Goal: Information Seeking & Learning: Find specific page/section

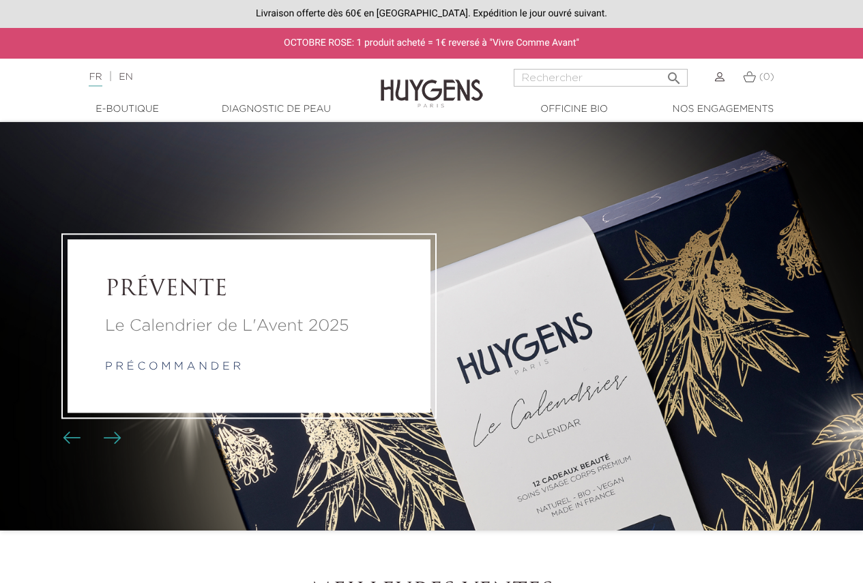
click at [563, 72] on input "Rechercher" at bounding box center [601, 78] width 174 height 18
paste input "La Crème Concentrée Hyaluronique"
type input "La Crème Concentrée Hyaluronique"
click at [662, 65] on button " Rechercher" at bounding box center [674, 74] width 25 height 18
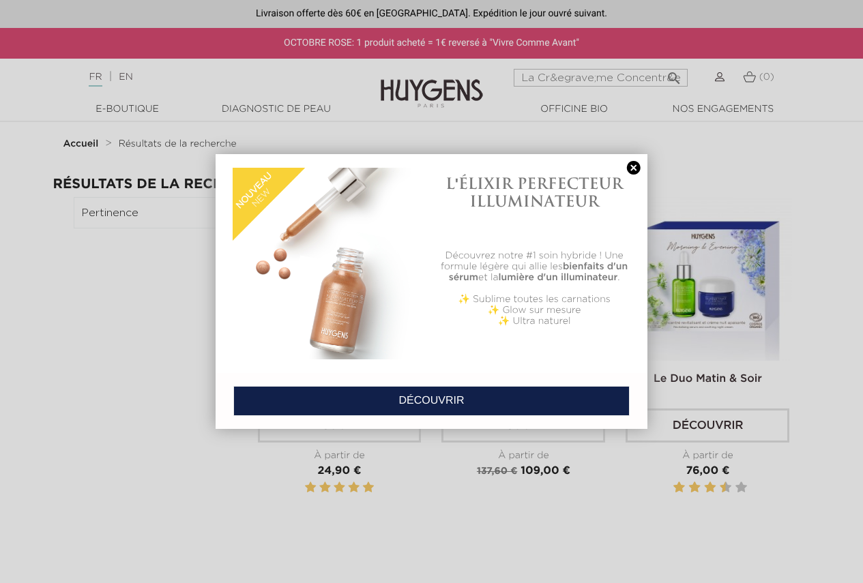
click at [632, 173] on link at bounding box center [633, 168] width 19 height 14
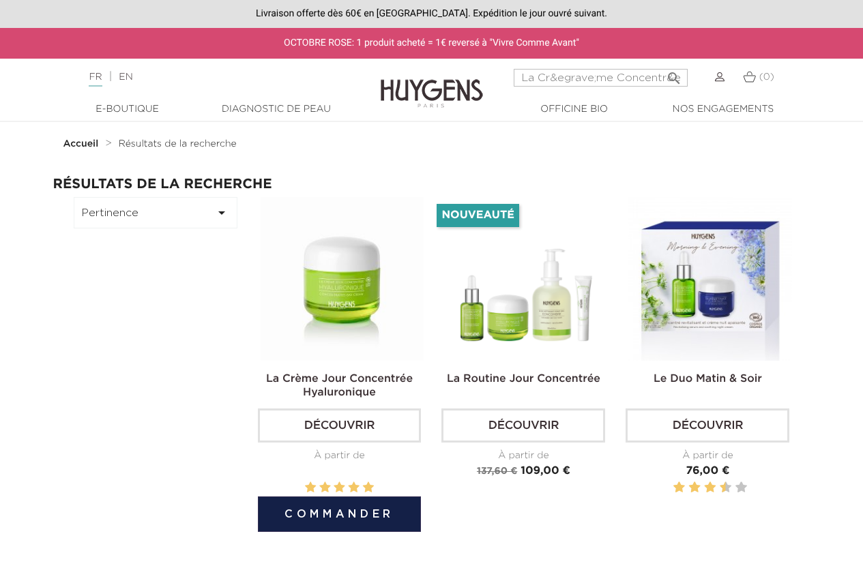
click at [333, 383] on link "La Crème Jour Concentrée Hyaluronique" at bounding box center [339, 386] width 147 height 25
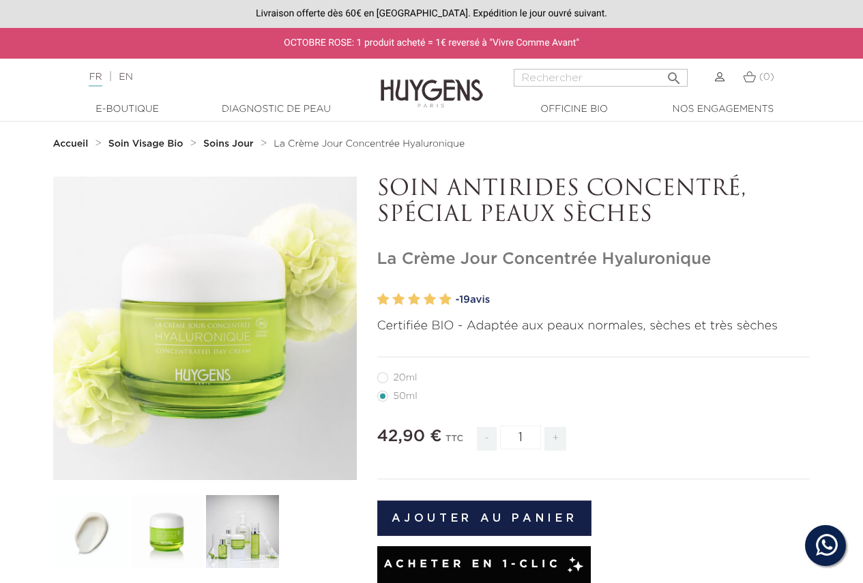
click at [529, 79] on input "Rechercher" at bounding box center [601, 78] width 174 height 18
type input "la boue de beauté"
click at [662, 65] on button " Rechercher" at bounding box center [674, 74] width 25 height 18
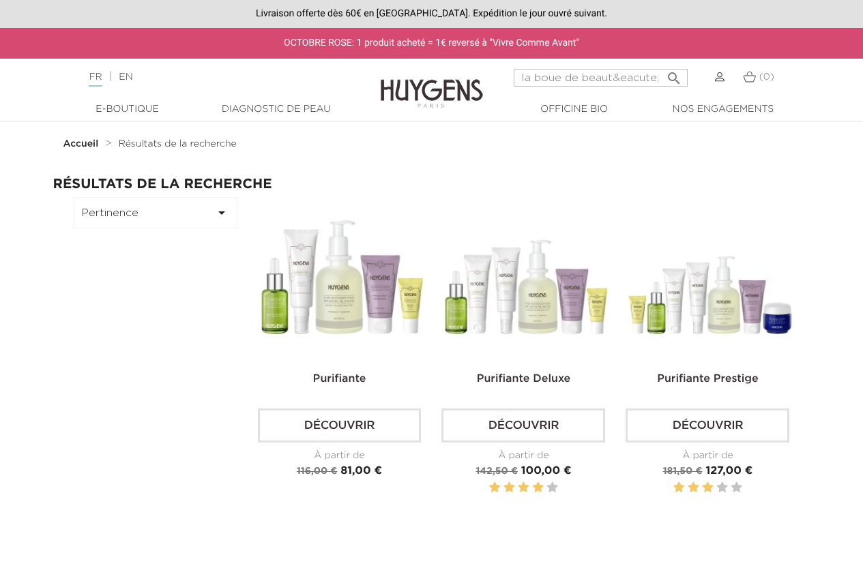
drag, startPoint x: 611, startPoint y: 74, endPoint x: 681, endPoint y: 65, distance: 70.1
click at [681, 69] on form "la boue de beaut&eacute;  Rechercher" at bounding box center [601, 78] width 174 height 18
type input "la boue de beauté"
click at [662, 65] on button " Rechercher" at bounding box center [674, 74] width 25 height 18
click at [630, 82] on input "la boue de beaut&eacute;" at bounding box center [601, 78] width 174 height 18
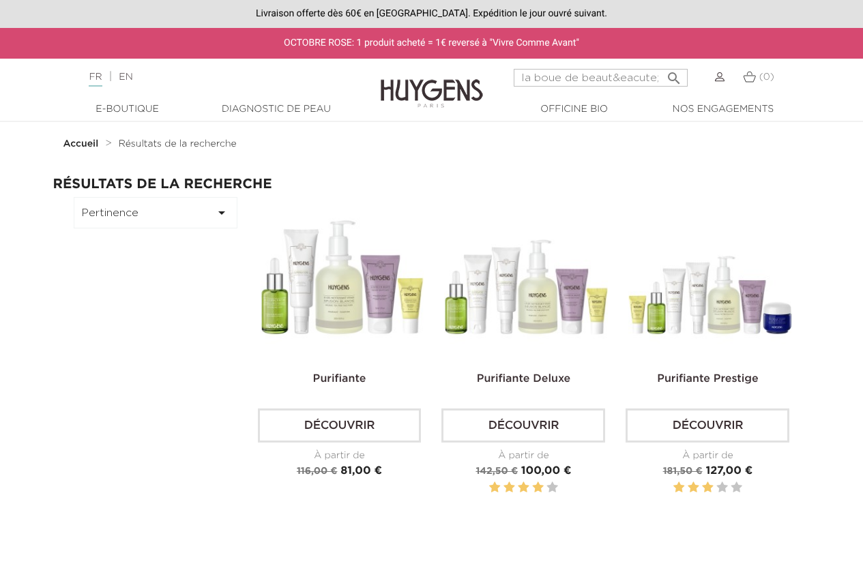
drag, startPoint x: 566, startPoint y: 78, endPoint x: 669, endPoint y: 78, distance: 102.3
click at [668, 78] on form "la boue de beaut&eacute;  Rechercher" at bounding box center [601, 78] width 174 height 18
type input "la boue"
click at [662, 65] on button " Rechercher" at bounding box center [674, 74] width 25 height 18
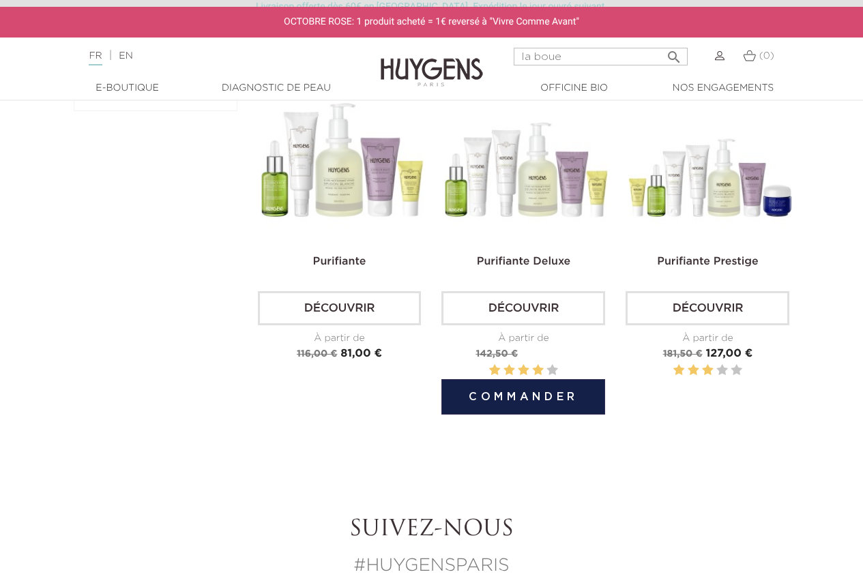
scroll to position [136, 0]
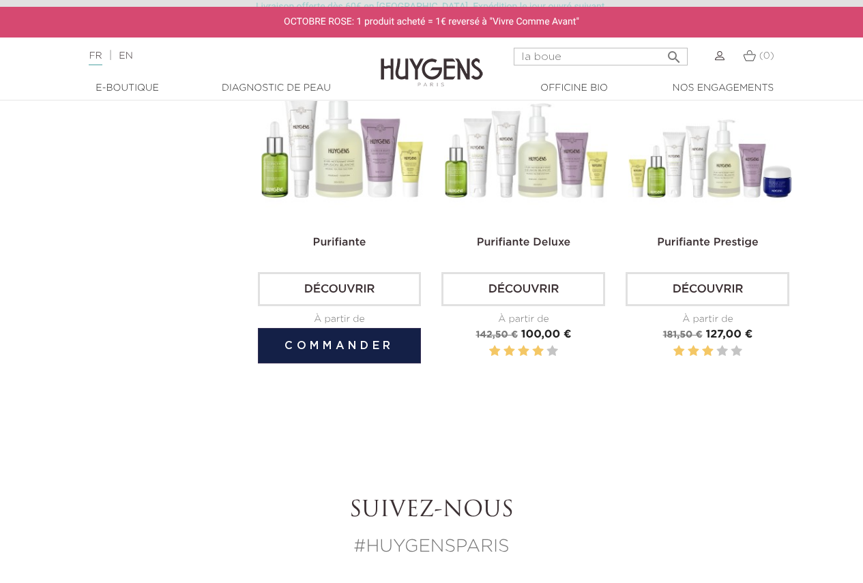
click at [387, 199] on img at bounding box center [343, 143] width 164 height 164
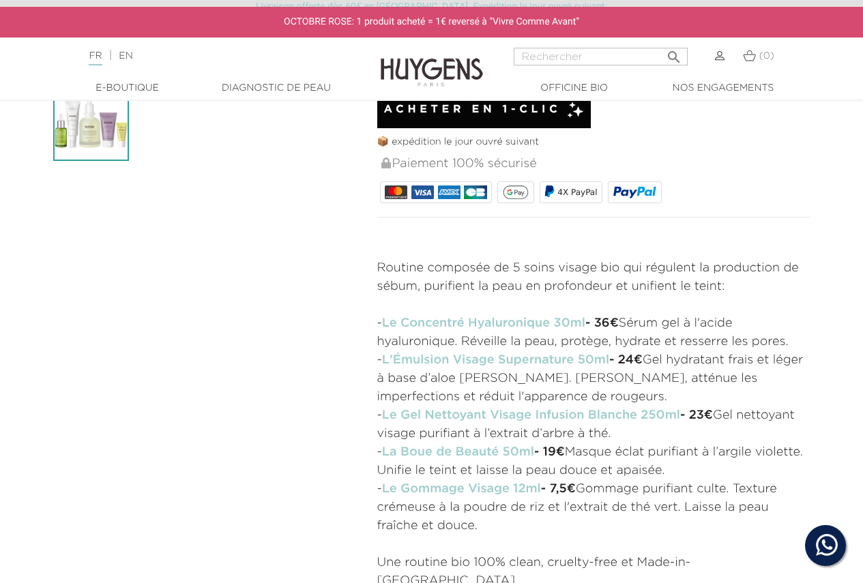
scroll to position [409, 0]
click at [566, 61] on input "Rechercher" at bounding box center [601, 57] width 174 height 18
paste input "Le Savon au Beurre de Karité"
type input "Le Savon au Beurre de Karité"
click at [662, 44] on button " Rechercher" at bounding box center [674, 53] width 25 height 18
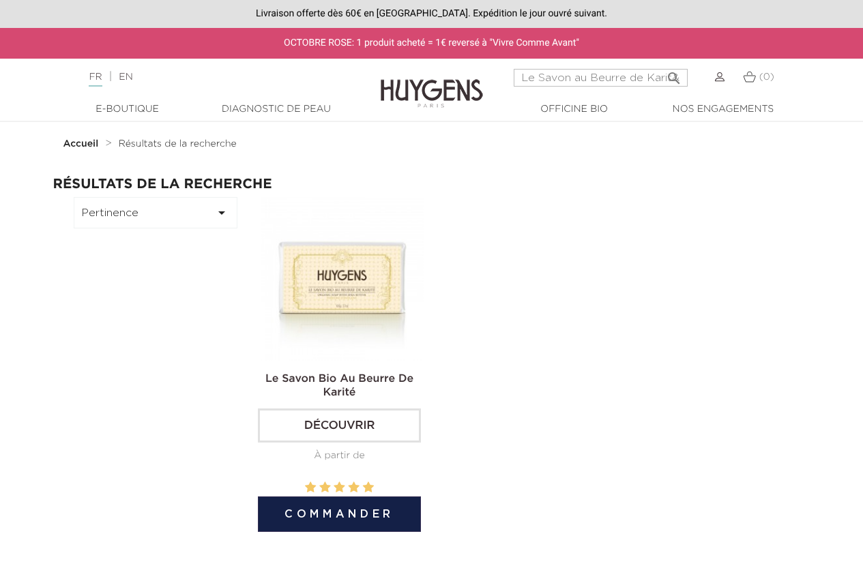
click at [346, 301] on img at bounding box center [343, 279] width 164 height 164
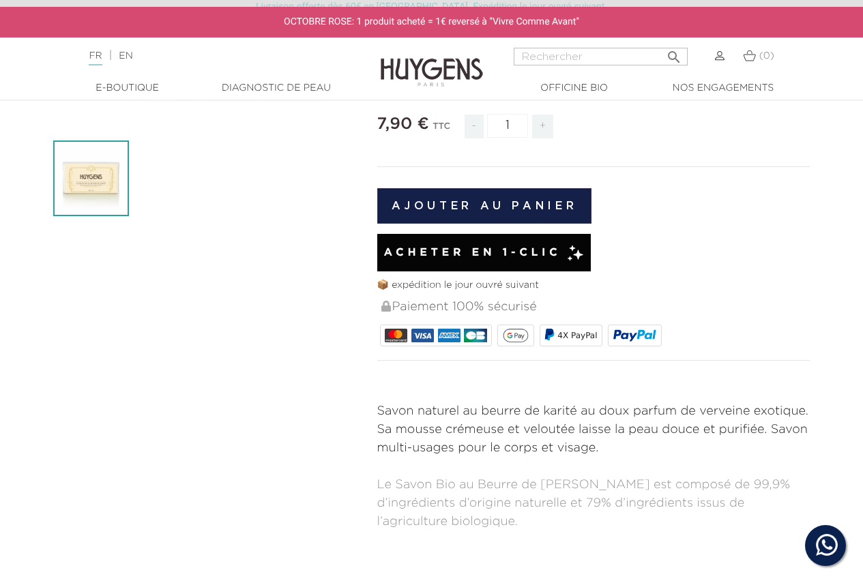
scroll to position [478, 0]
